Goal: Find specific page/section: Find specific page/section

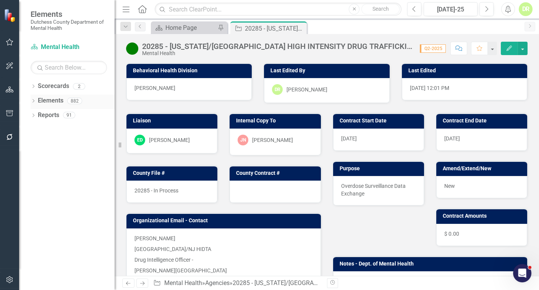
click at [52, 99] on link "Elements" at bounding box center [51, 100] width 26 height 9
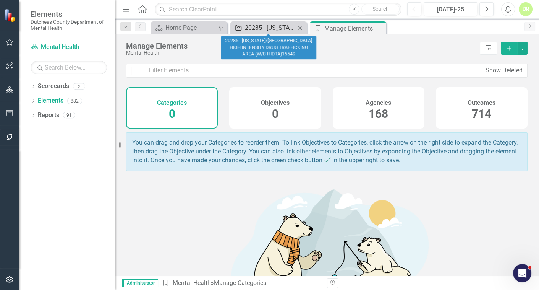
click at [257, 29] on div "20285 - [US_STATE]/[GEOGRAPHIC_DATA] HIGH INTENSITY DRUG TRAFFICKING AREA (W/B …" at bounding box center [270, 28] width 50 height 10
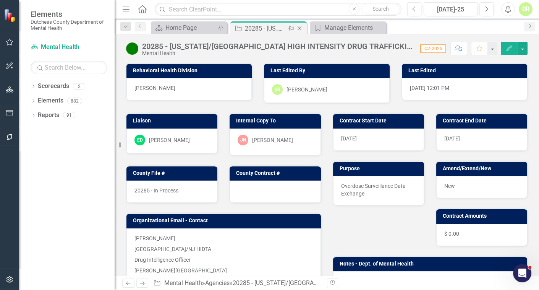
click at [299, 26] on icon "Close" at bounding box center [300, 28] width 8 height 6
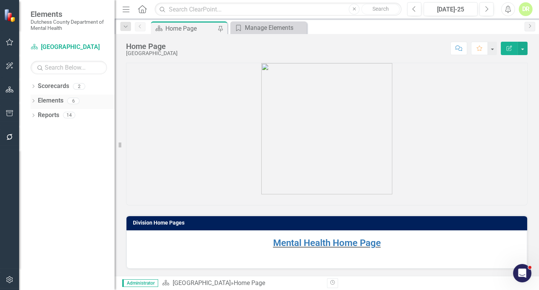
click at [44, 99] on link "Elements" at bounding box center [51, 100] width 26 height 9
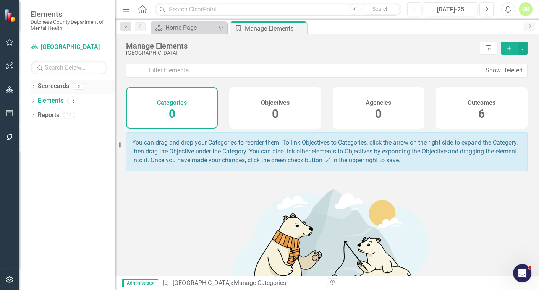
click at [48, 86] on link "Scorecards" at bounding box center [53, 86] width 31 height 9
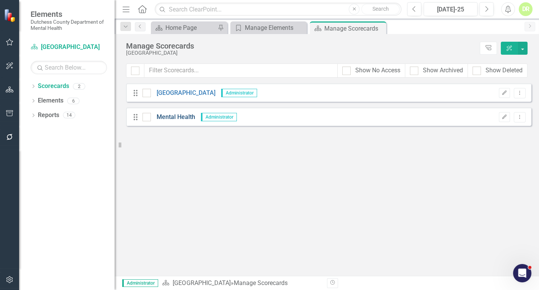
click at [168, 115] on link "Mental Health" at bounding box center [173, 117] width 44 height 9
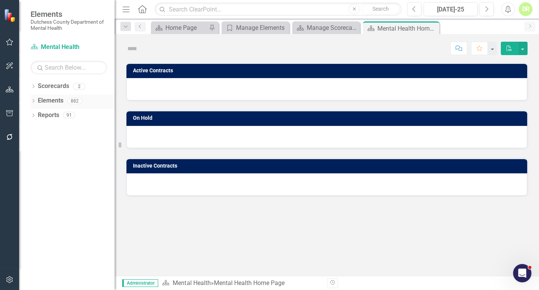
click at [46, 98] on link "Elements" at bounding box center [51, 100] width 26 height 9
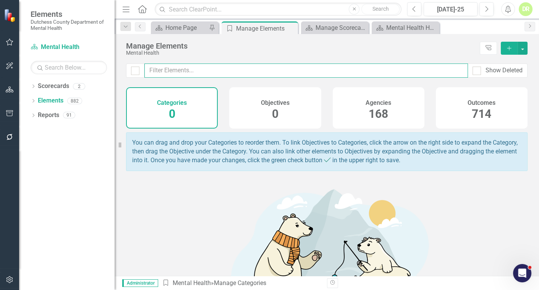
click at [180, 70] on input "text" at bounding box center [306, 70] width 324 height 14
type input "vending"
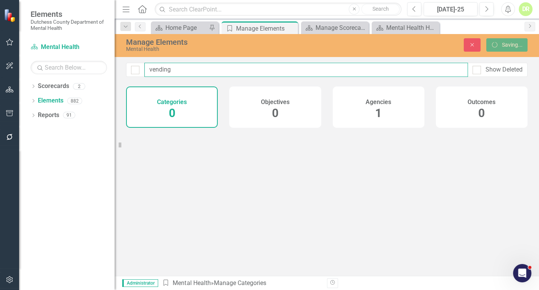
drag, startPoint x: 195, startPoint y: 71, endPoint x: -59, endPoint y: 85, distance: 254.6
click at [0, 85] on html "Elements Dutchess County Department of Mental Health Scorecard Mental Health Se…" at bounding box center [269, 145] width 539 height 290
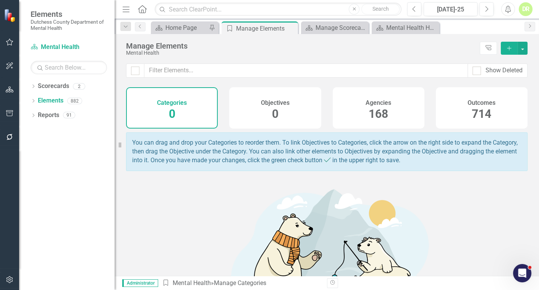
click at [374, 111] on span "168" at bounding box center [378, 113] width 19 height 13
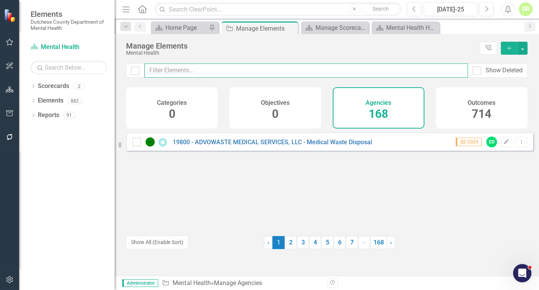
click at [159, 69] on input "text" at bounding box center [306, 70] width 324 height 14
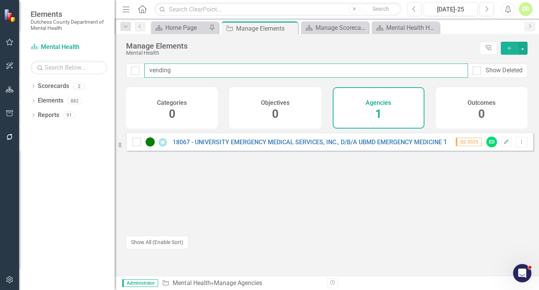
type input "vending"
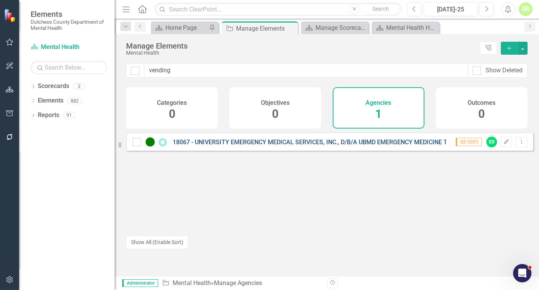
click at [233, 146] on link "18067 - UNIVERSITY EMERGENCY MEDICAL SERVICES, INC., D/B/A UBMD EMERGENCY MEDIC…" at bounding box center [408, 141] width 470 height 7
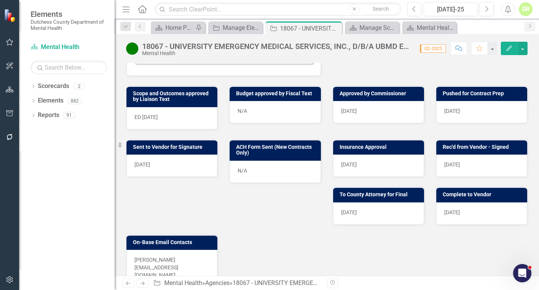
scroll to position [347, 0]
